Goal: Task Accomplishment & Management: Use online tool/utility

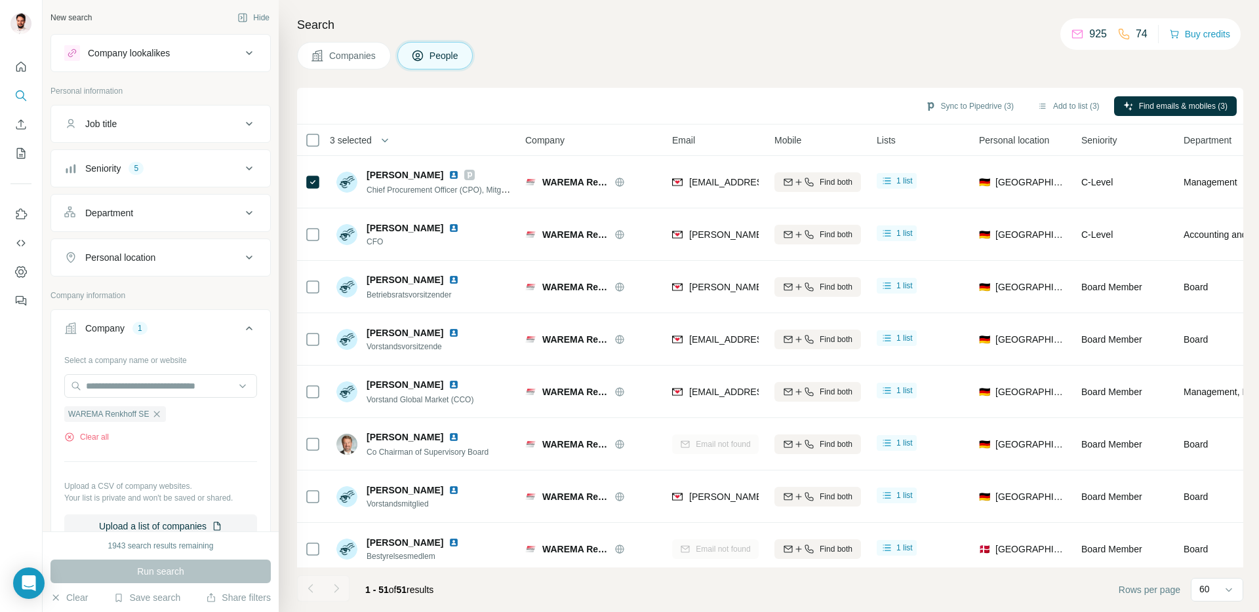
scroll to position [1107, 0]
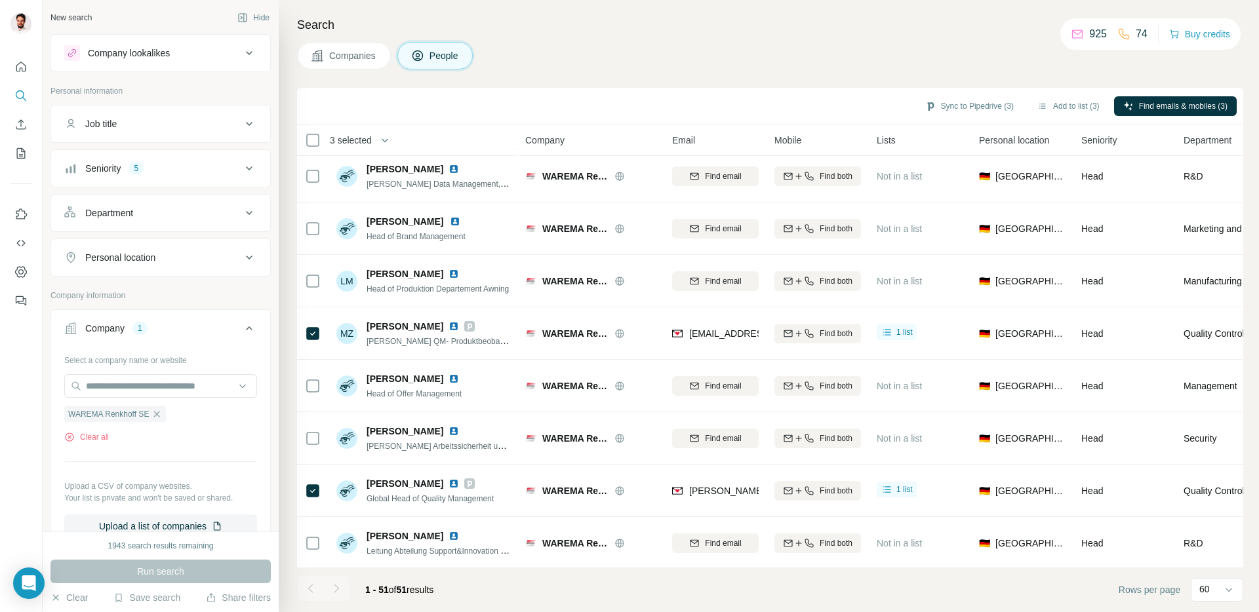
click at [591, 104] on div "Sync to Pipedrive (3) Add to list (3) Find emails & mobiles (3)" at bounding box center [770, 105] width 933 height 23
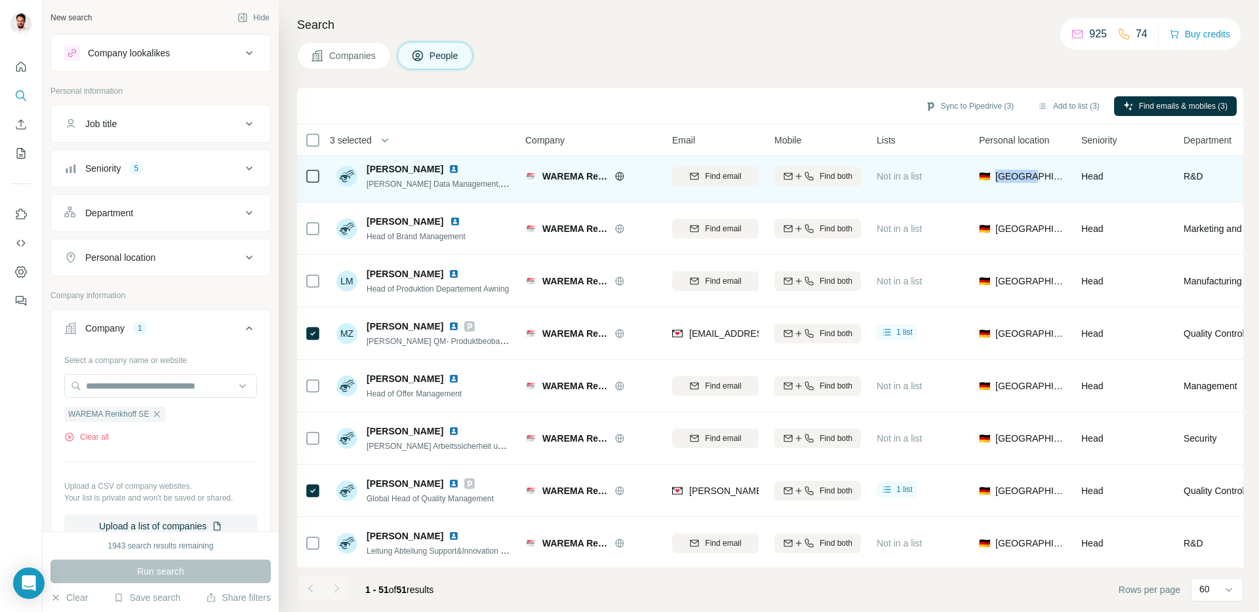
drag, startPoint x: 992, startPoint y: 178, endPoint x: 1034, endPoint y: 178, distance: 42.0
click at [1034, 178] on span "🇩🇪 [GEOGRAPHIC_DATA]" at bounding box center [1022, 176] width 87 height 13
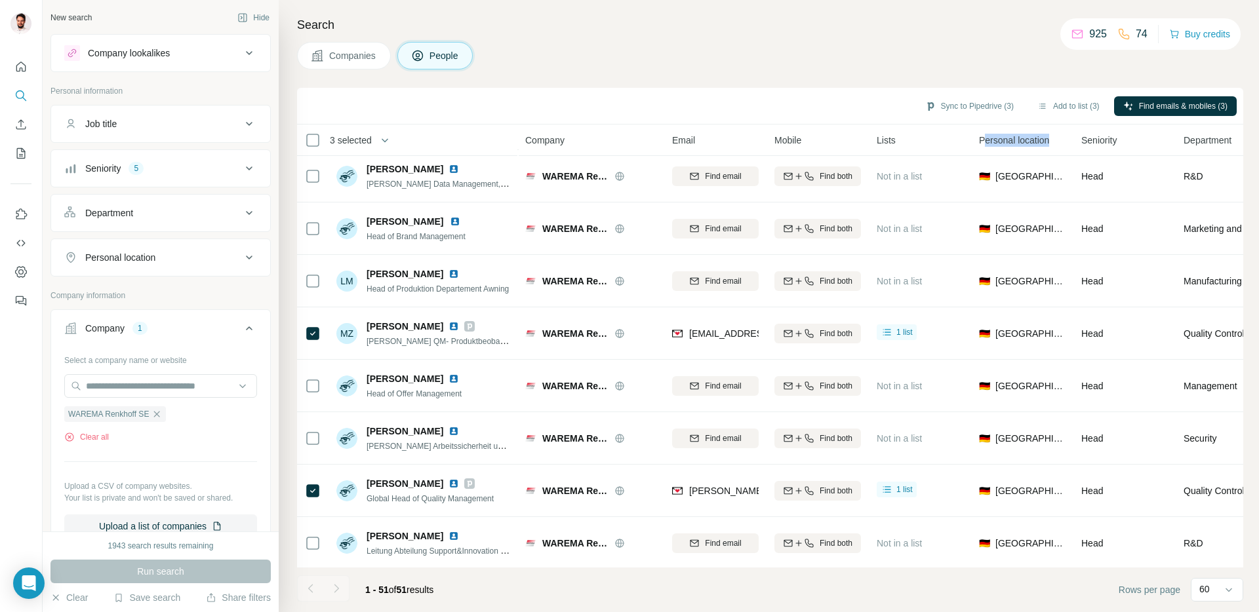
drag, startPoint x: 987, startPoint y: 142, endPoint x: 1057, endPoint y: 140, distance: 70.2
click at [1057, 140] on div "Personal location" at bounding box center [1022, 139] width 87 height 15
click at [1049, 140] on span "Personal location" at bounding box center [1014, 140] width 70 height 13
drag, startPoint x: 1002, startPoint y: 146, endPoint x: 979, endPoint y: 143, distance: 23.1
click at [979, 143] on div "Personal location" at bounding box center [1022, 139] width 87 height 15
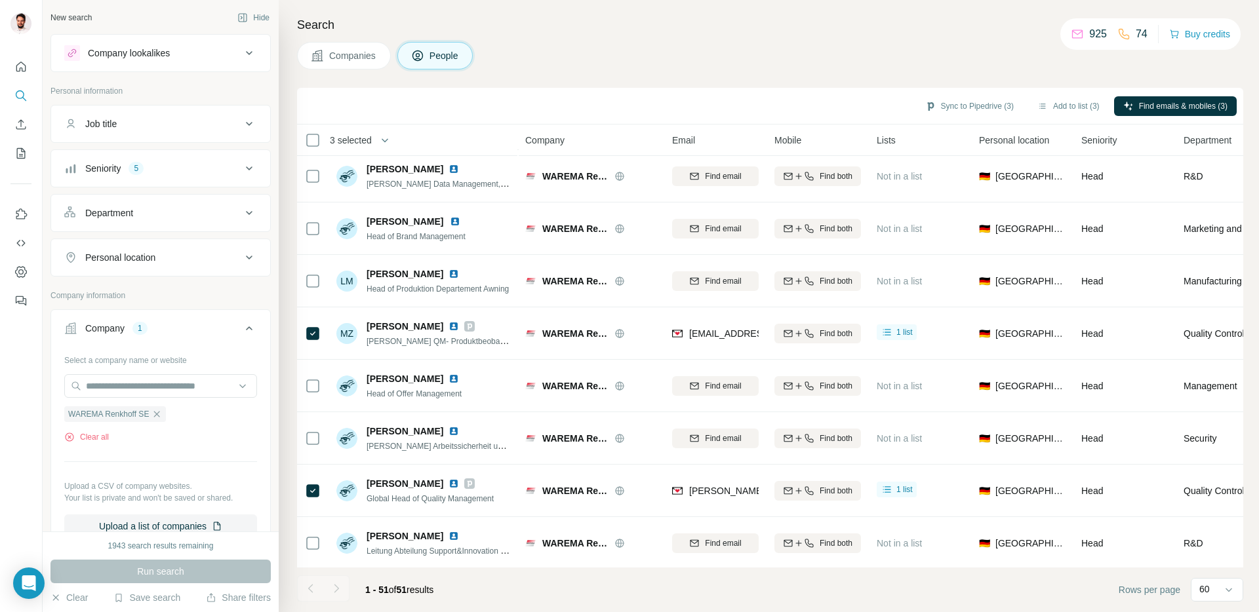
click at [734, 101] on div "Sync to Pipedrive (3) Add to list (3) Find emails & mobiles (3)" at bounding box center [770, 105] width 933 height 23
click at [325, 105] on div "Sync to Pipedrive (3) Add to list (3) Find emails & mobiles (3)" at bounding box center [770, 105] width 933 height 23
click at [288, 109] on div "Search Companies People Sync to Pipedrive (3) Add to list (3) Find emails & mob…" at bounding box center [769, 306] width 980 height 612
